Goal: Register for event/course

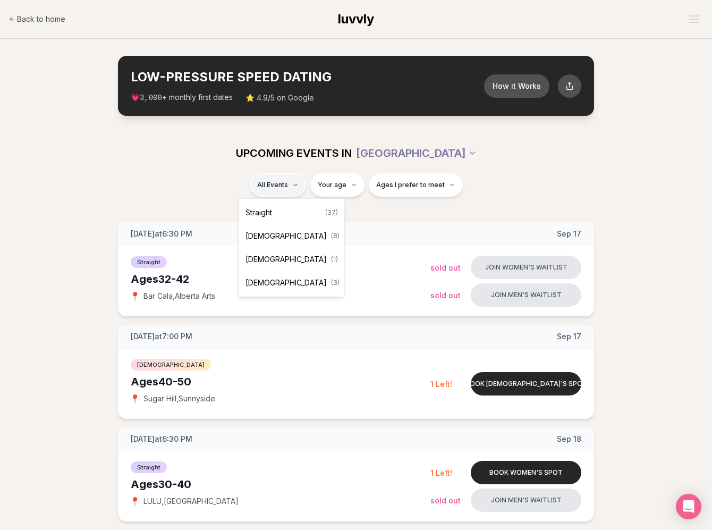
click at [280, 210] on div "Straight ( 37 )" at bounding box center [291, 212] width 101 height 23
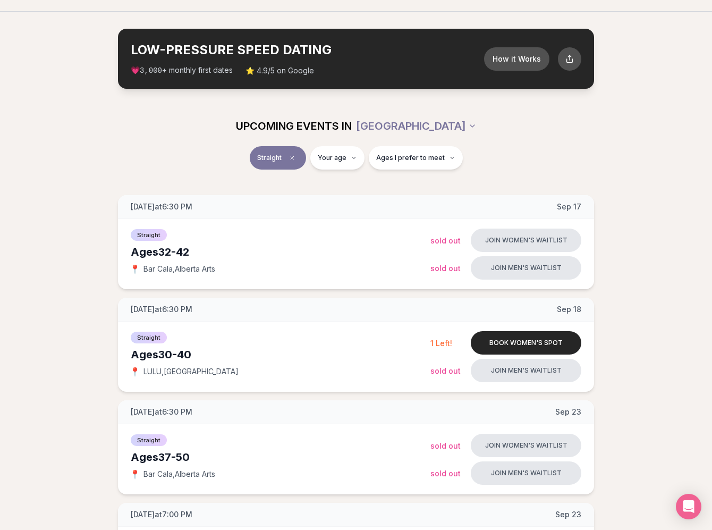
scroll to position [27, 0]
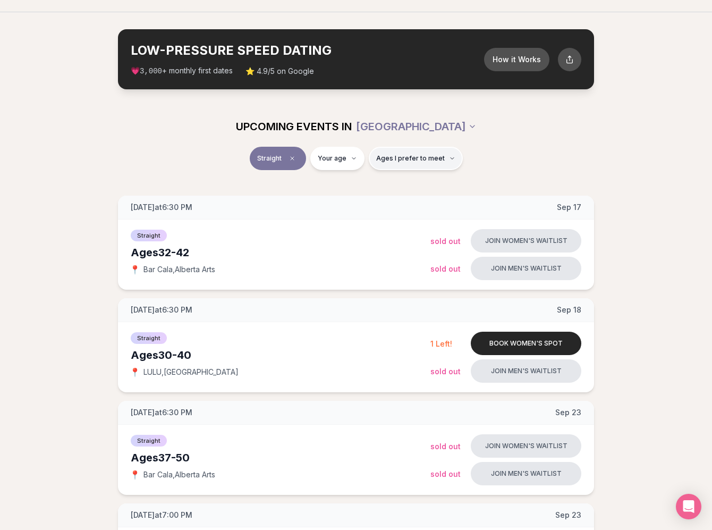
click at [449, 157] on icon "button" at bounding box center [452, 158] width 6 height 6
click at [339, 191] on input "number" at bounding box center [339, 188] width 71 height 21
type input "**"
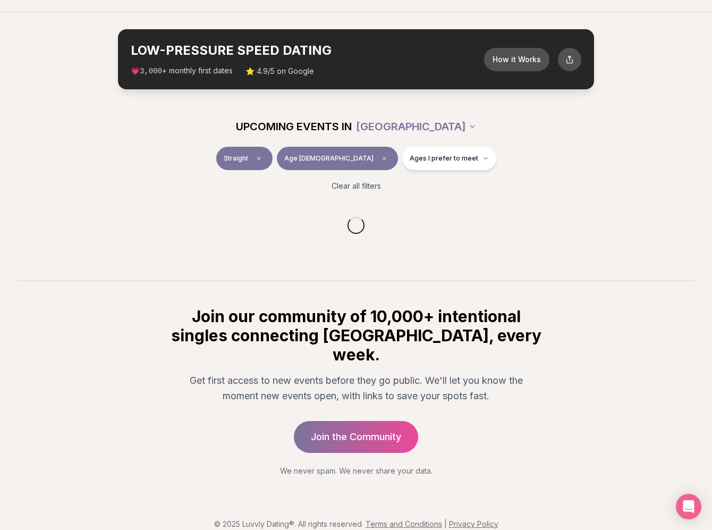
scroll to position [23, 0]
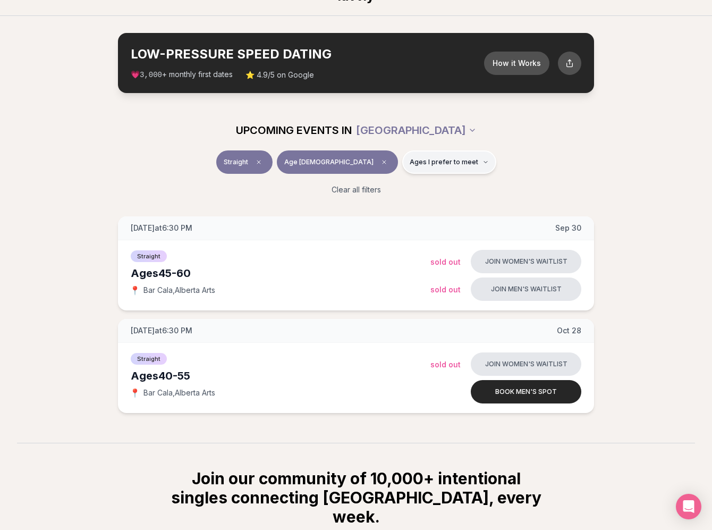
click at [442, 163] on button "Ages I prefer to meet" at bounding box center [449, 161] width 94 height 23
click at [402, 187] on span "Younger than me" at bounding box center [412, 187] width 59 height 11
click at [377, 187] on button "Younger than me" at bounding box center [373, 187] width 8 height 8
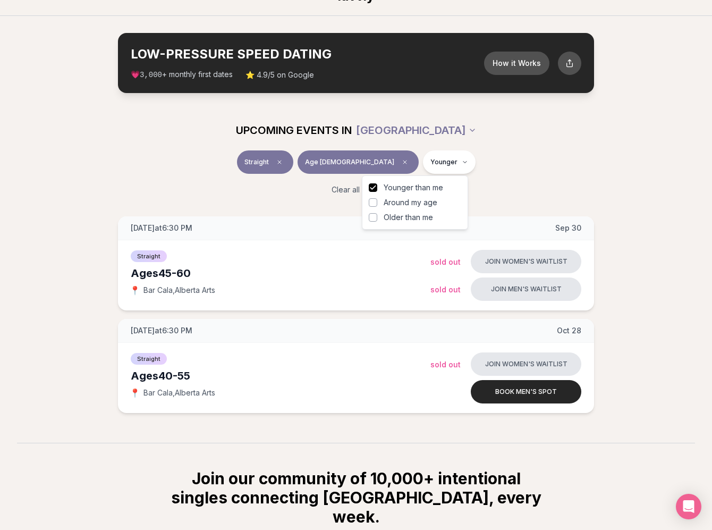
click at [426, 206] on span "Around my age" at bounding box center [410, 202] width 54 height 11
click at [377, 206] on button "Around my age" at bounding box center [373, 202] width 8 height 8
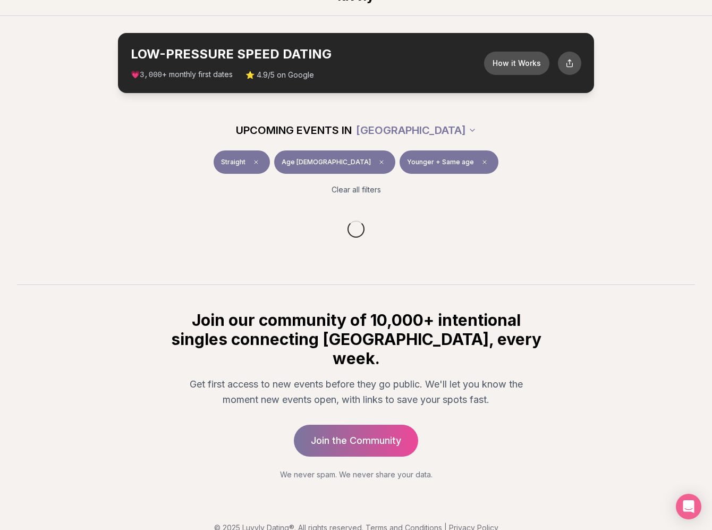
click at [495, 173] on div "Straight Age [DEMOGRAPHIC_DATA] Younger + Same age" at bounding box center [355, 164] width 595 height 28
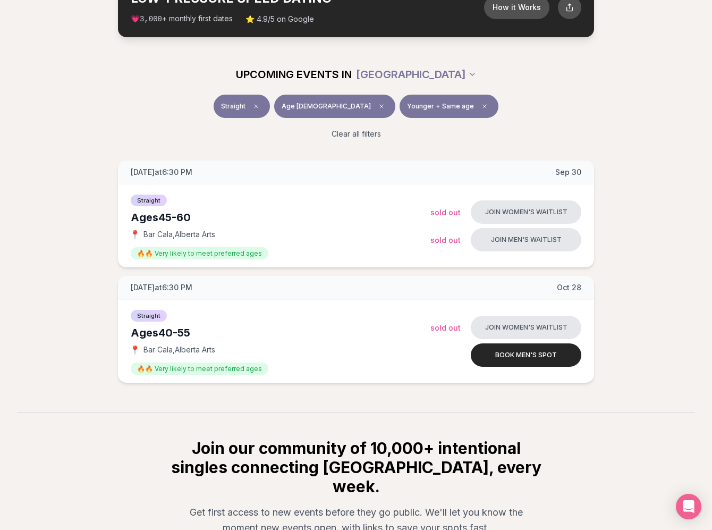
scroll to position [38, 0]
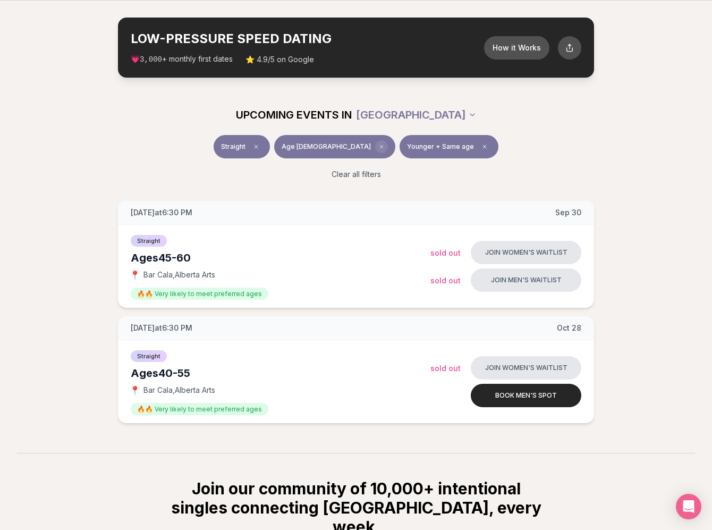
click at [378, 149] on icon "Clear age" at bounding box center [381, 146] width 6 height 6
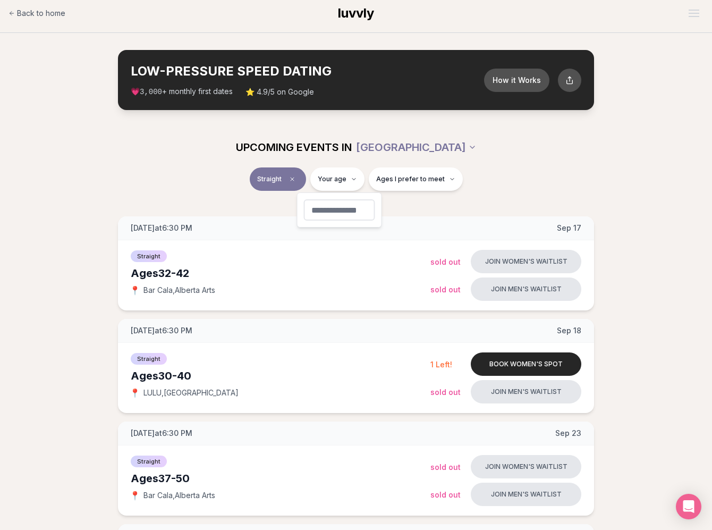
type input "**"
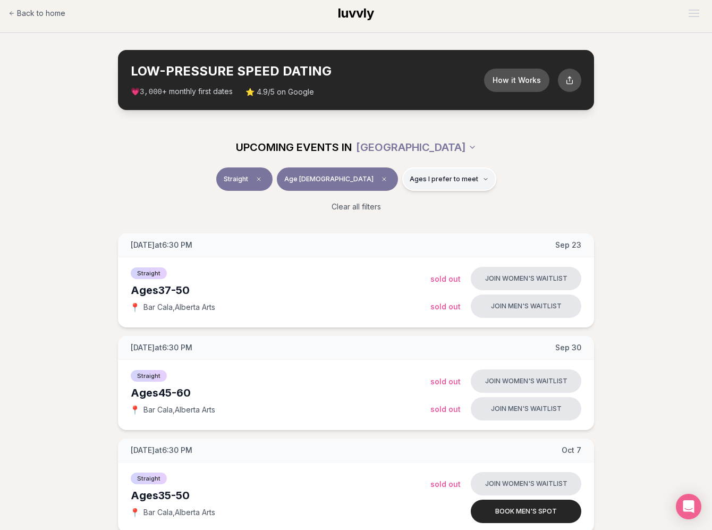
click at [438, 181] on span "Ages I prefer to meet" at bounding box center [443, 179] width 69 height 8
click at [426, 202] on span "Younger than me" at bounding box center [412, 204] width 59 height 11
click at [377, 202] on button "Younger than me" at bounding box center [373, 204] width 8 height 8
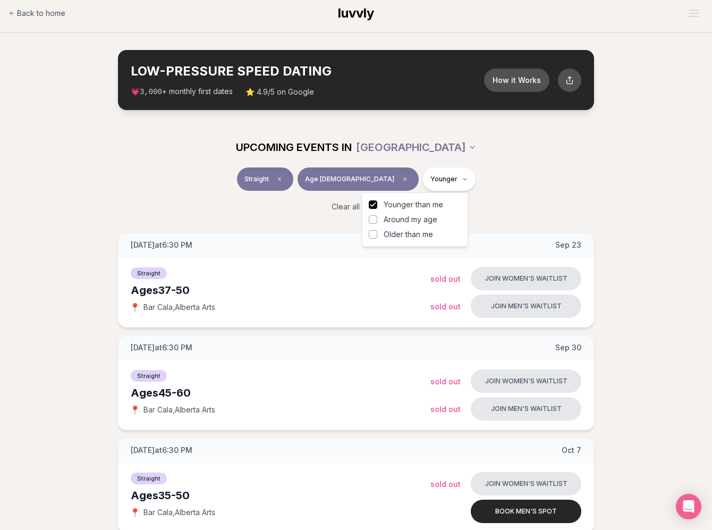
click at [419, 219] on span "Around my age" at bounding box center [410, 219] width 54 height 11
click at [377, 219] on button "Around my age" at bounding box center [373, 219] width 8 height 8
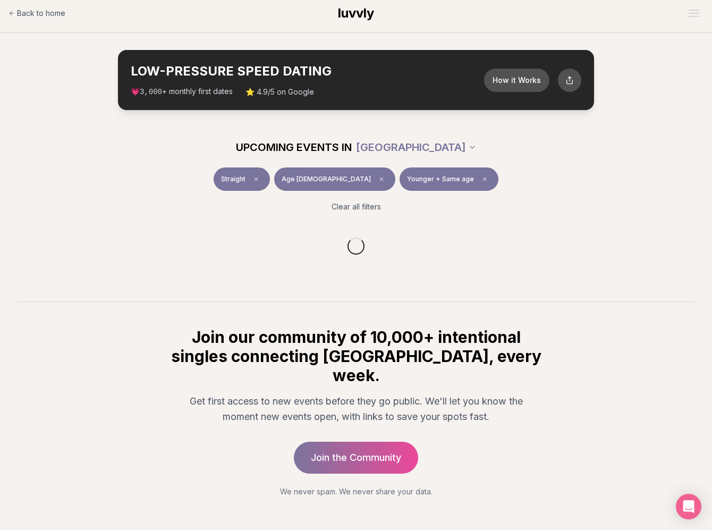
click at [496, 195] on div "Clear all filters" at bounding box center [355, 206] width 595 height 23
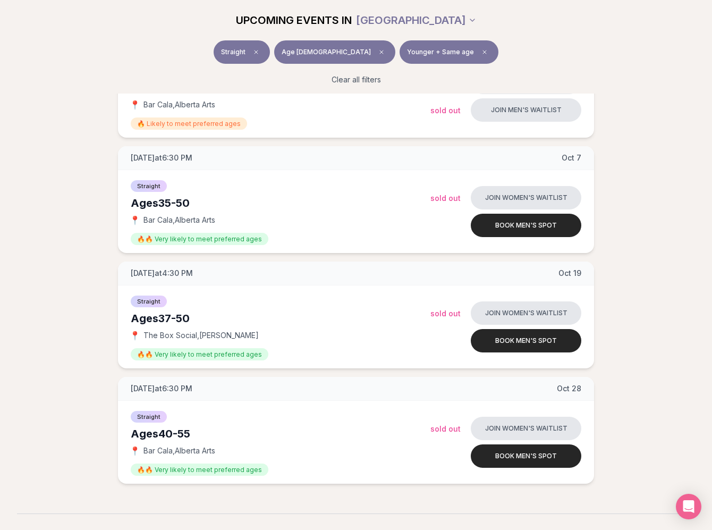
scroll to position [323, 0]
